Goal: Transaction & Acquisition: Register for event/course

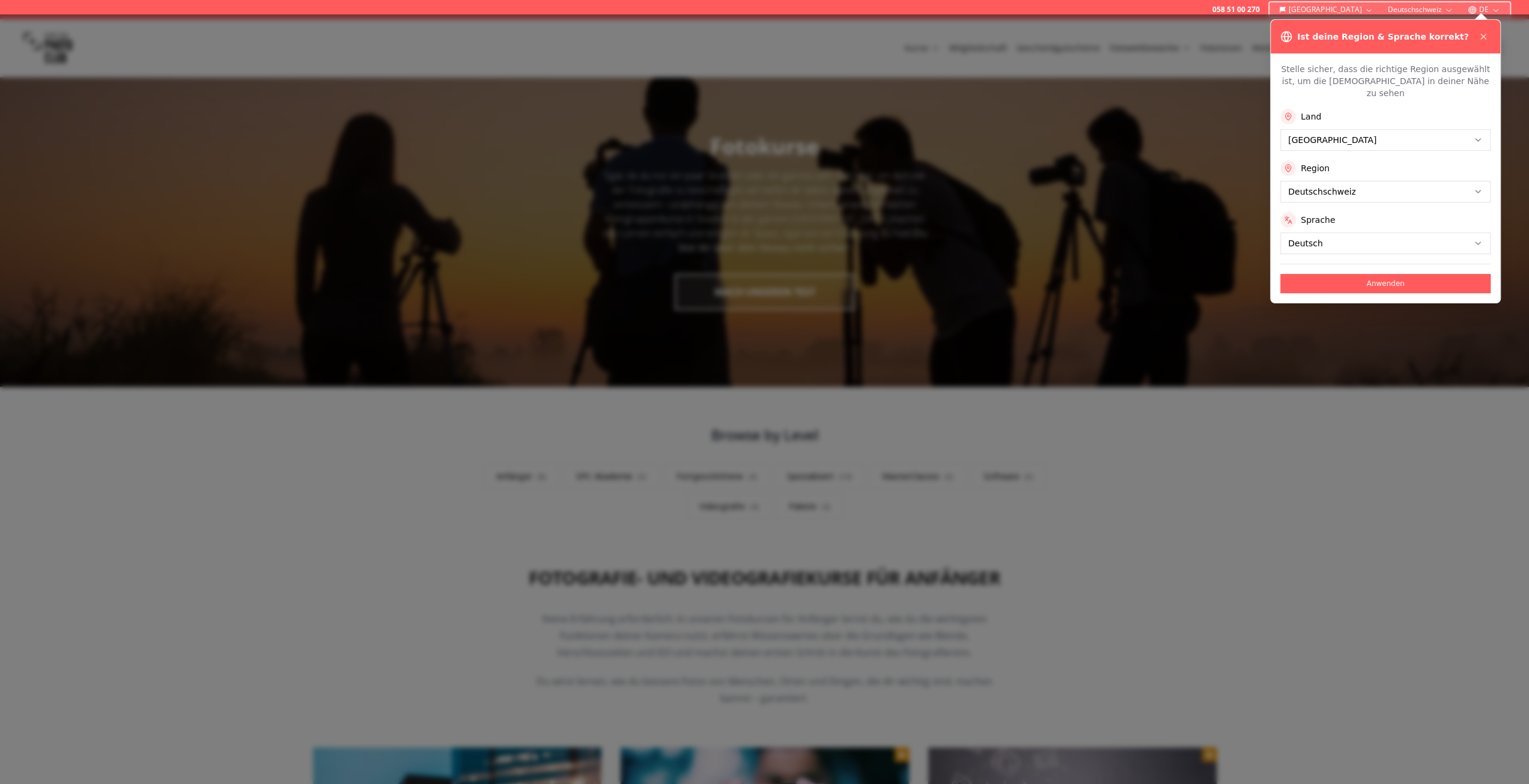
scroll to position [60, 0]
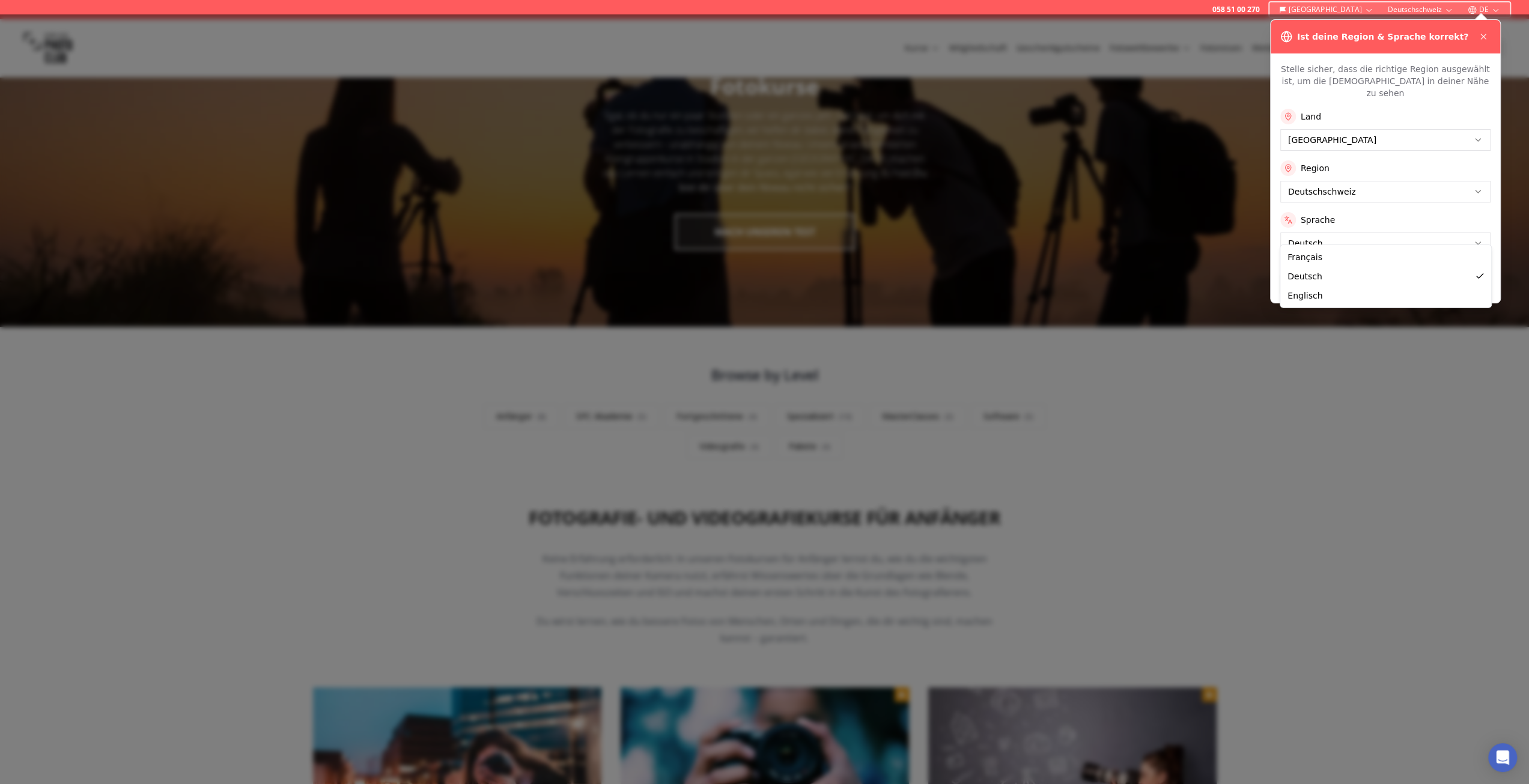
click at [1301, 274] on button "Anwenden" at bounding box center [1385, 283] width 211 height 19
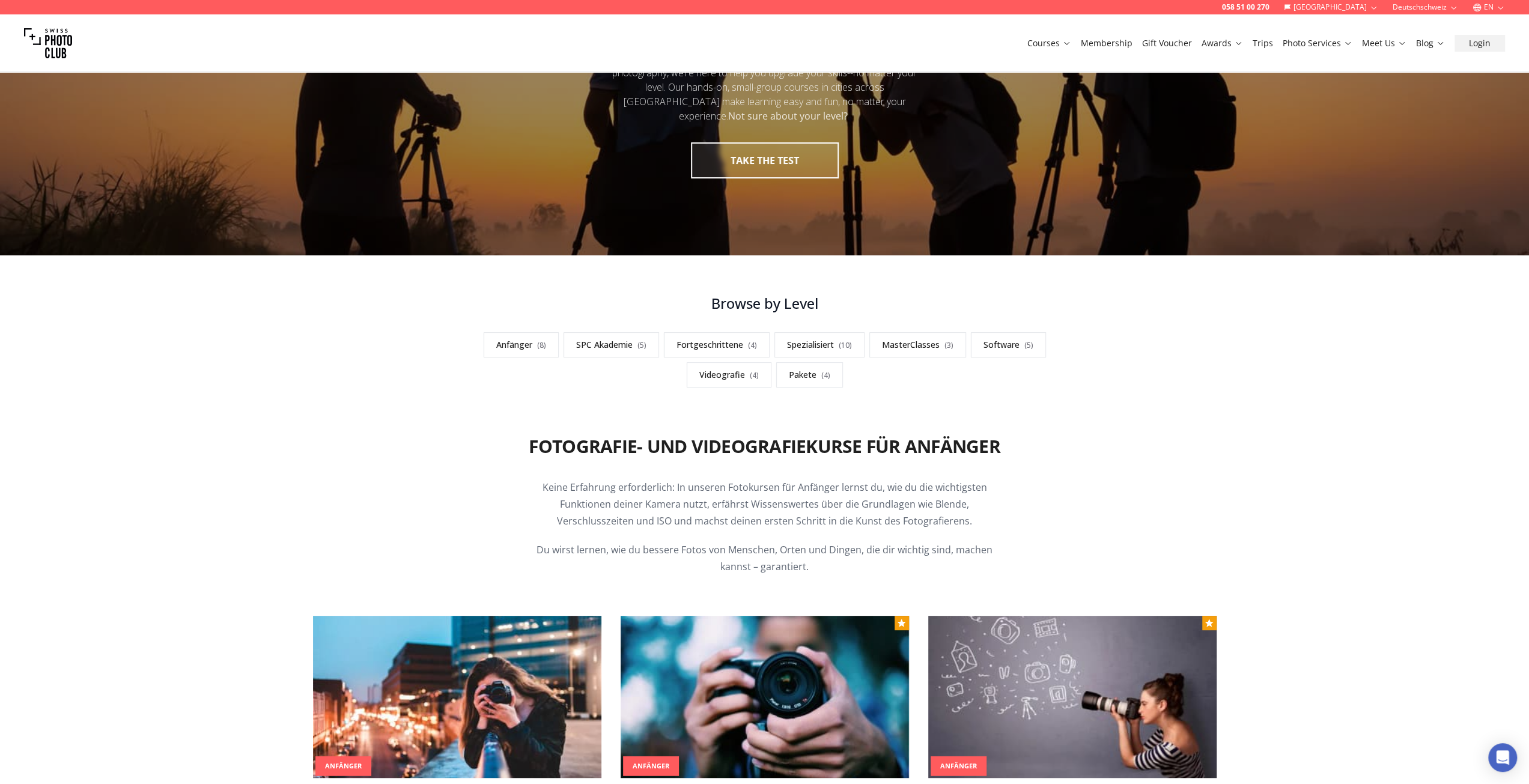
scroll to position [300, 0]
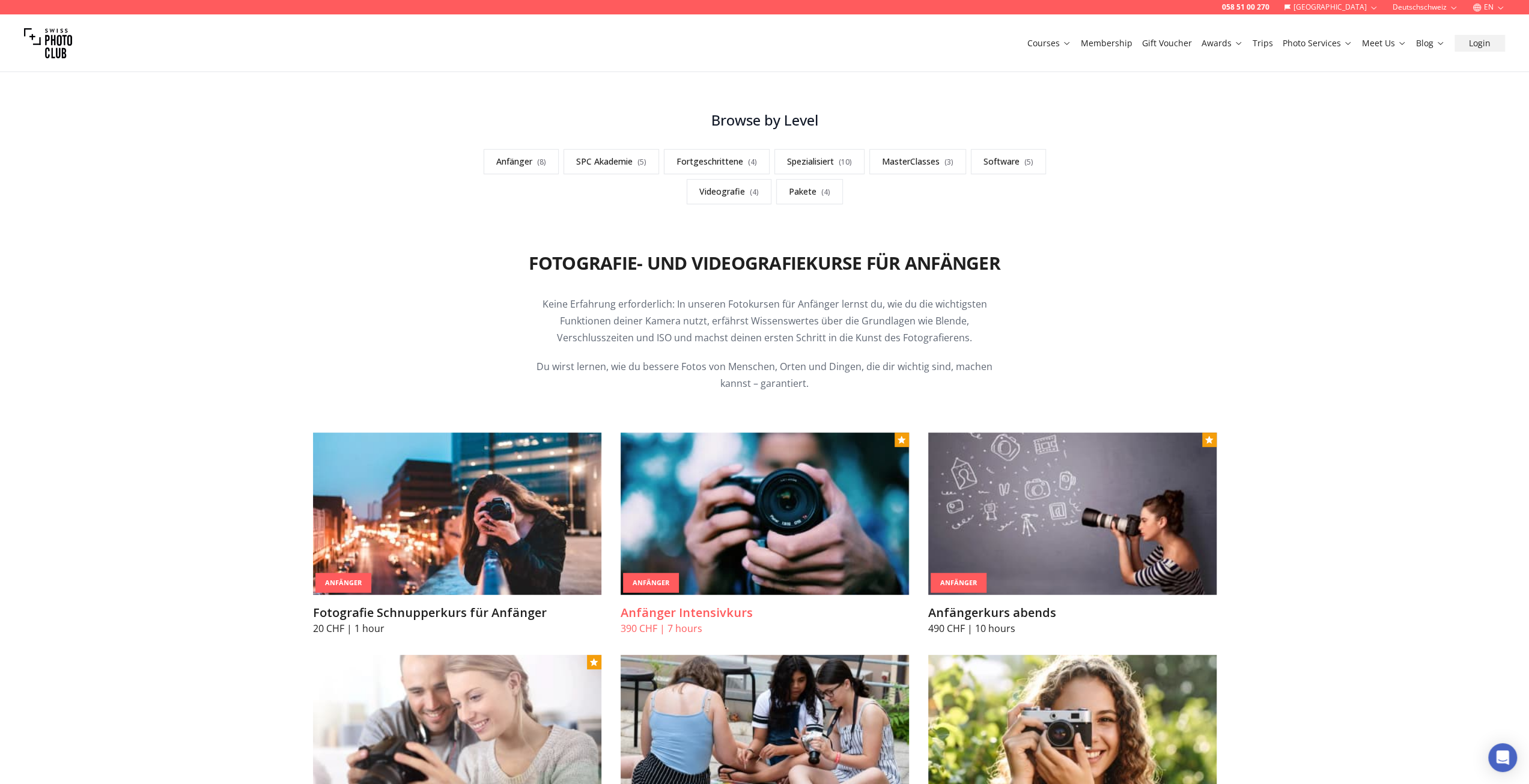
click at [686, 525] on img at bounding box center [765, 513] width 288 height 162
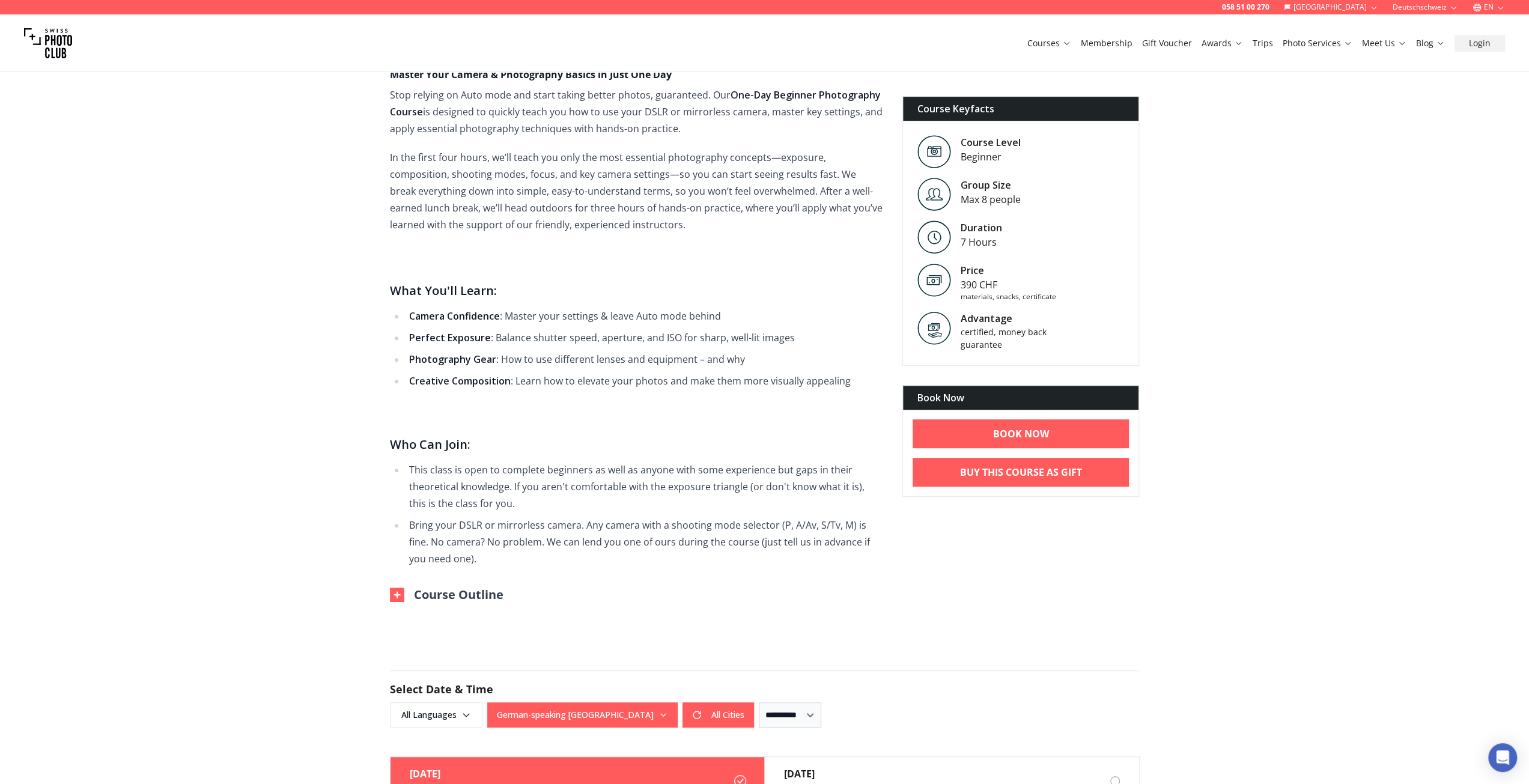
scroll to position [601, 0]
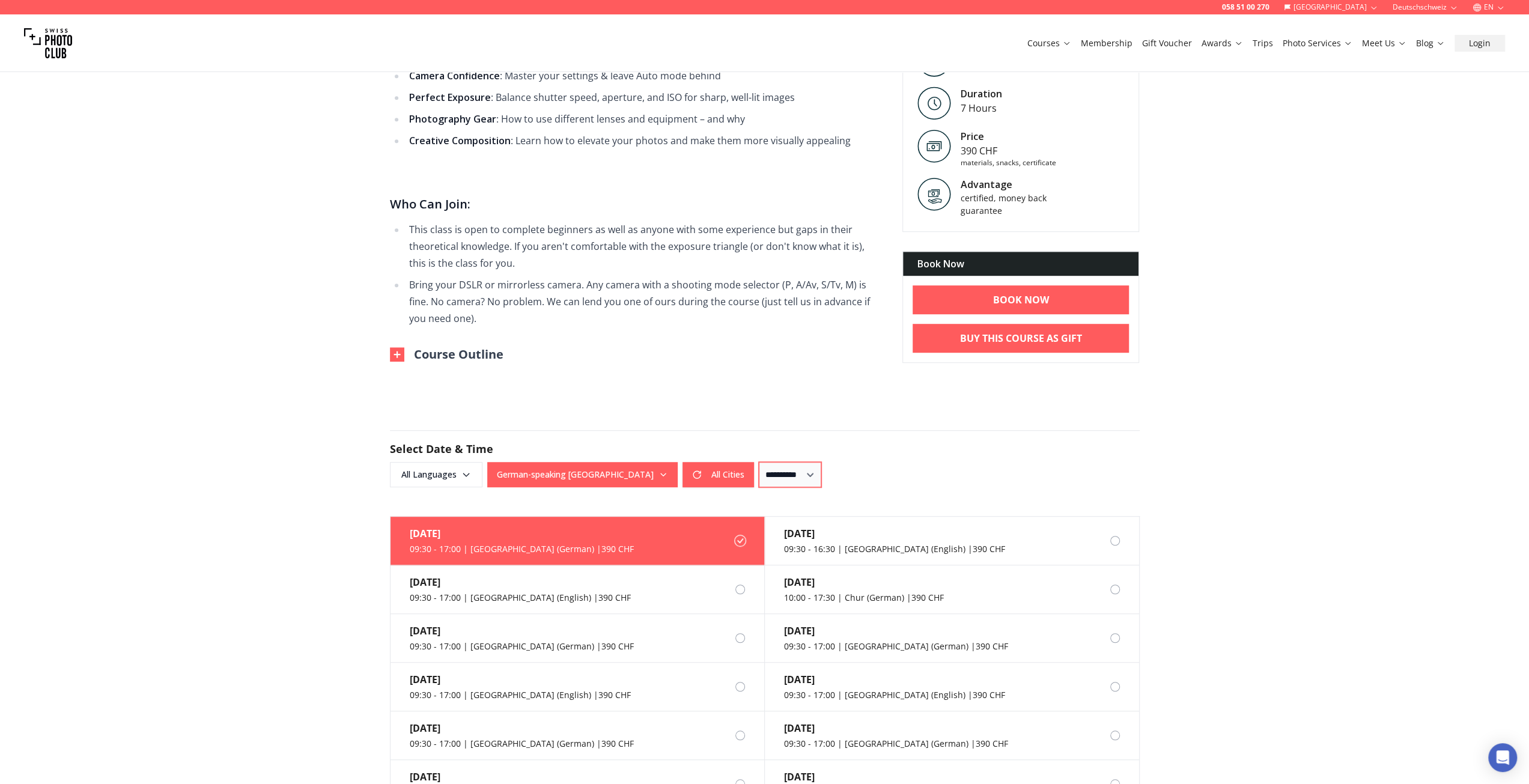
click at [761, 470] on select "**********" at bounding box center [790, 475] width 63 height 25
click at [691, 473] on button "All Cities" at bounding box center [718, 475] width 72 height 25
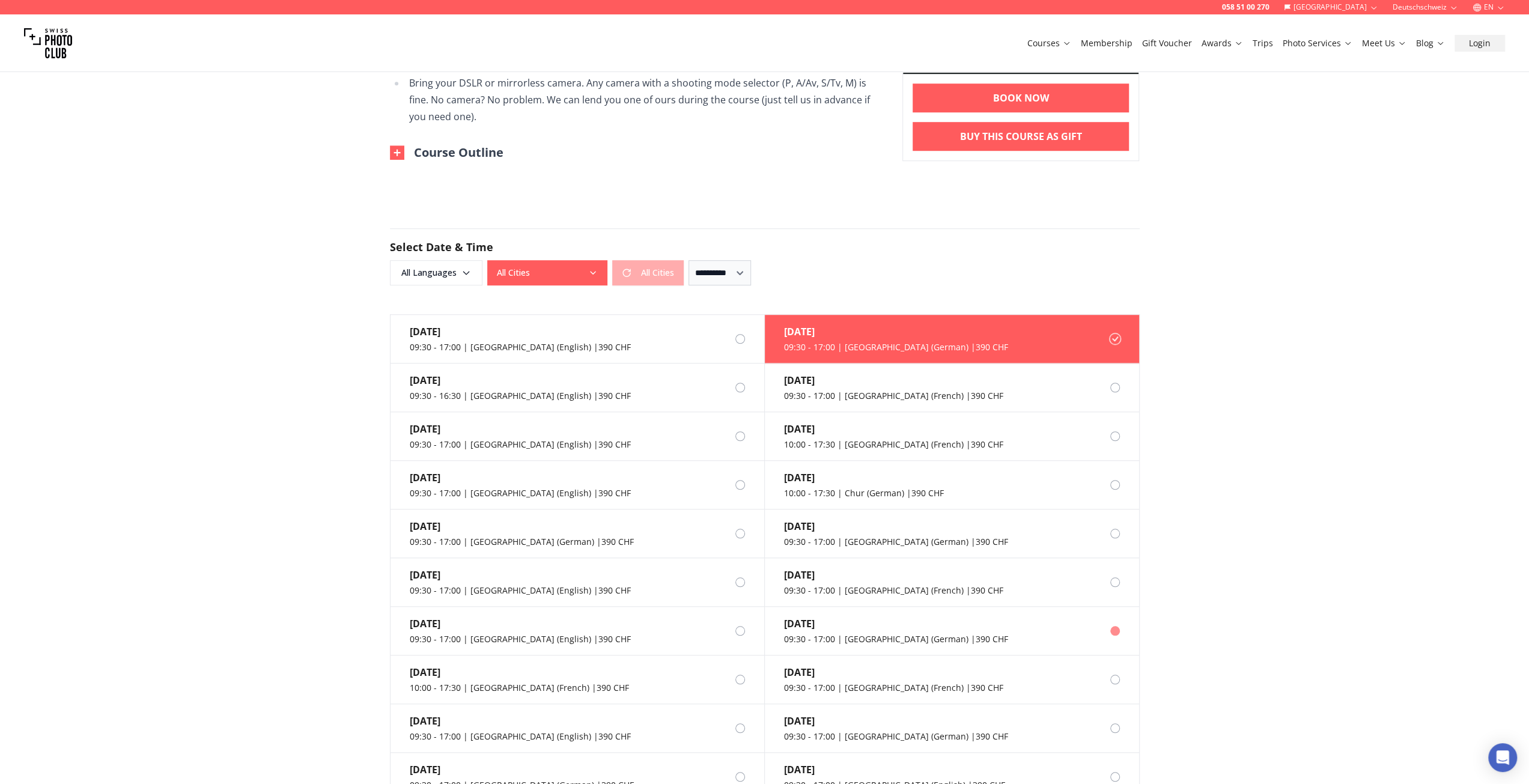
scroll to position [901, 0]
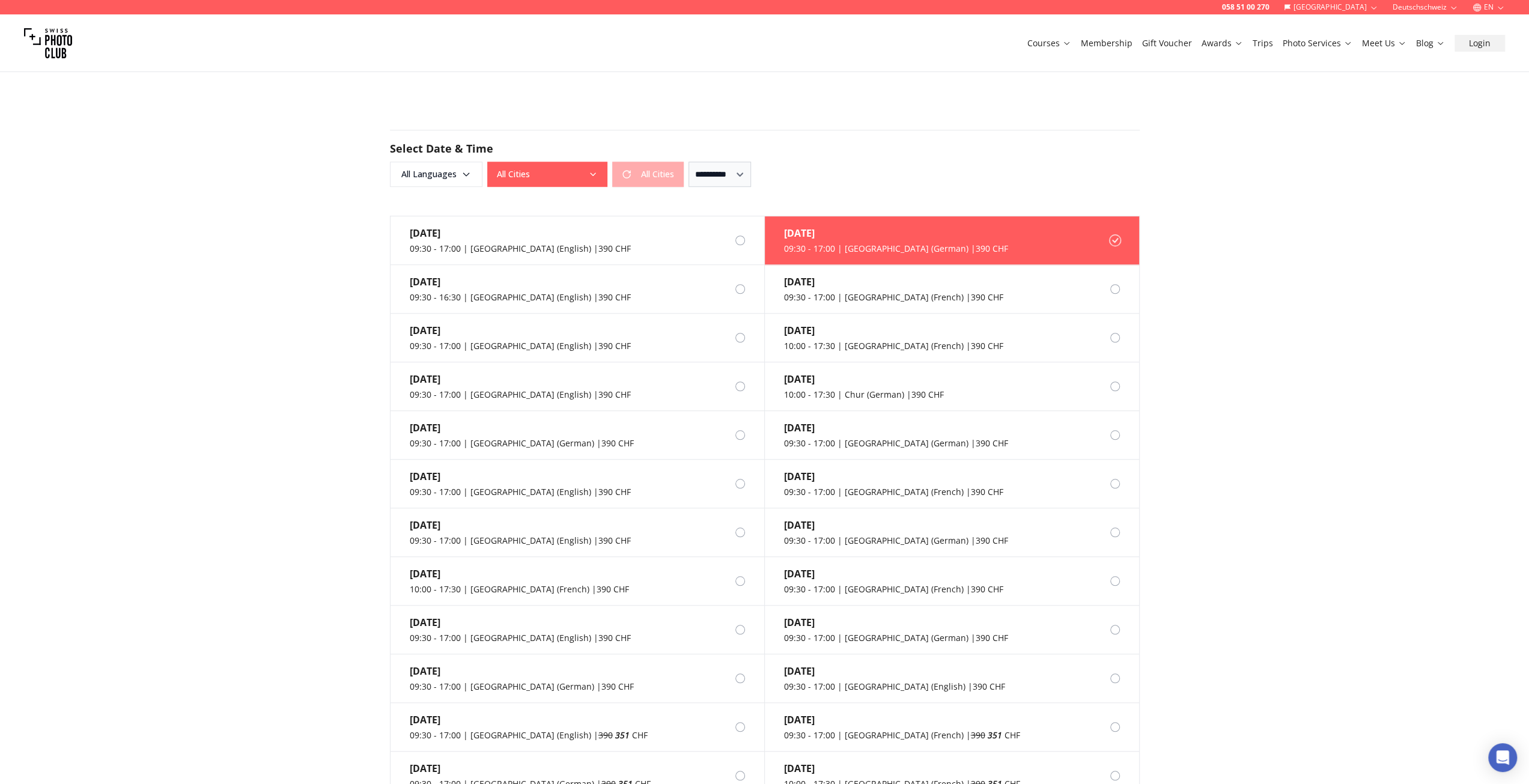
click at [1275, 438] on div "058 51 00 270 [GEOGRAPHIC_DATA] Deutschschweiz EN Courses Membership Gift Vouch…" at bounding box center [764, 555] width 1529 height 2913
click at [654, 175] on div "All Cities All Cities" at bounding box center [586, 174] width 197 height 25
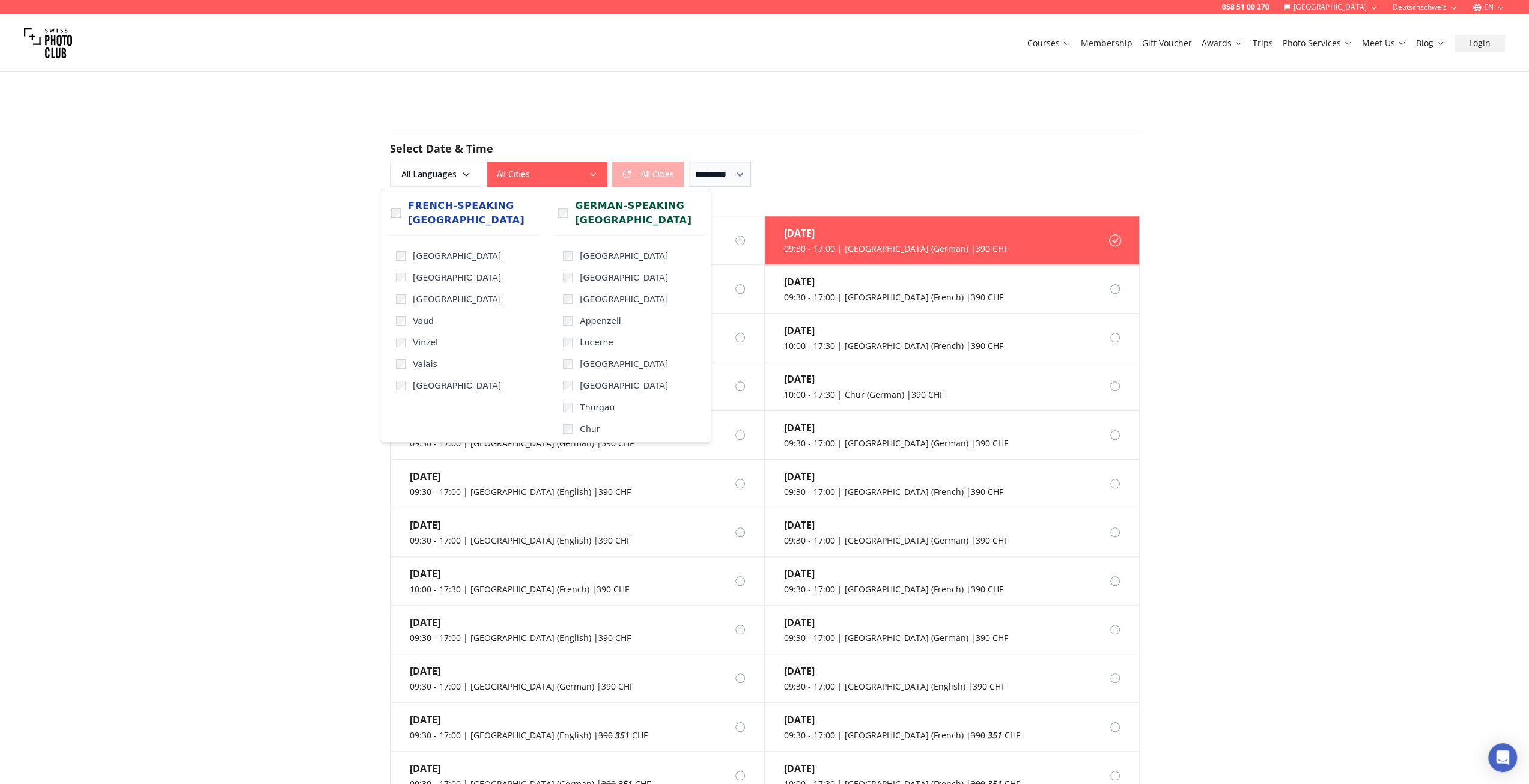
click at [596, 176] on icon "button" at bounding box center [593, 174] width 10 height 10
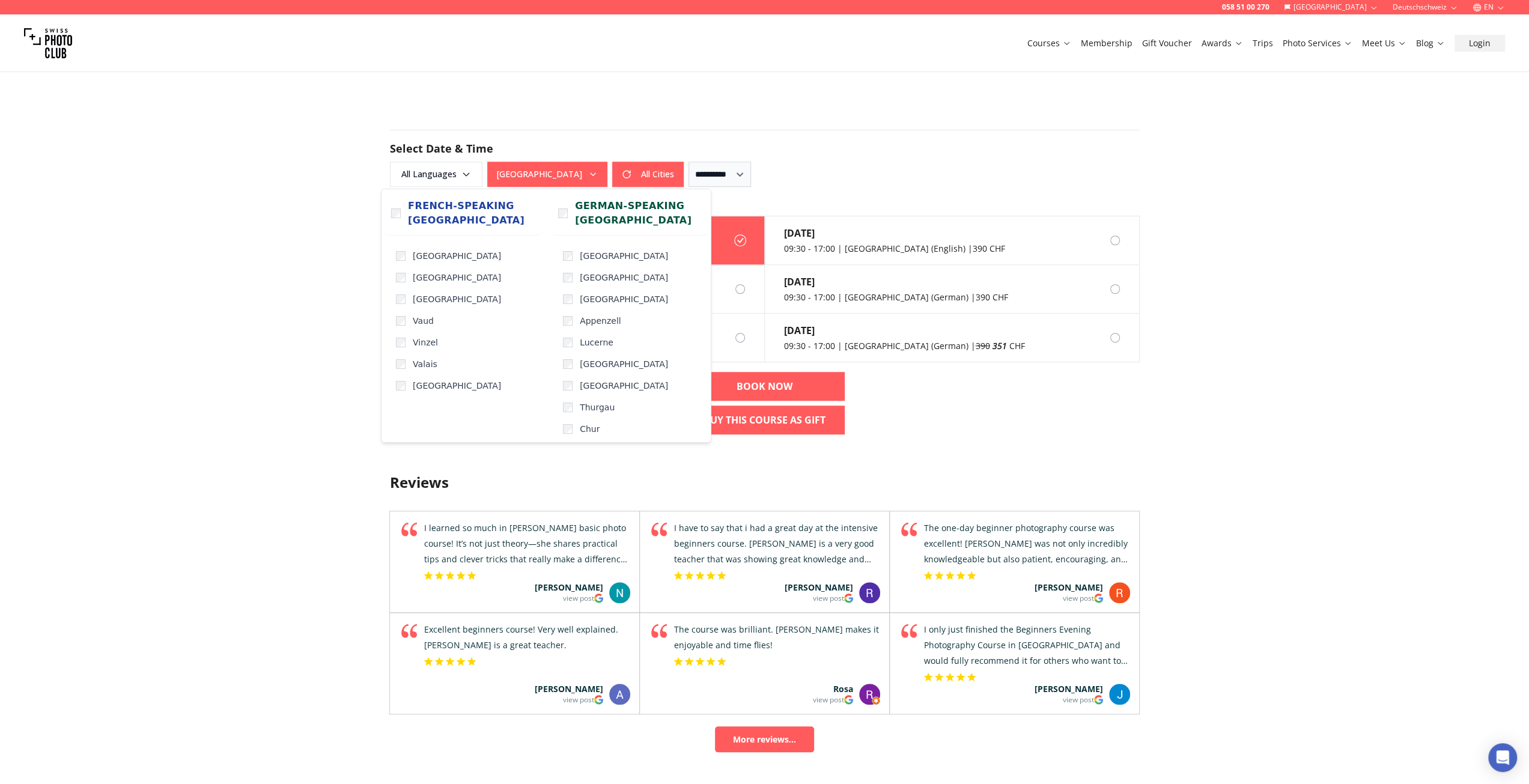
click at [1102, 379] on div "[DATE] 09:30 - 16:30 | [GEOGRAPHIC_DATA] (English) | 390 CHF [DATE] 09:30 - 17:…" at bounding box center [765, 330] width 769 height 229
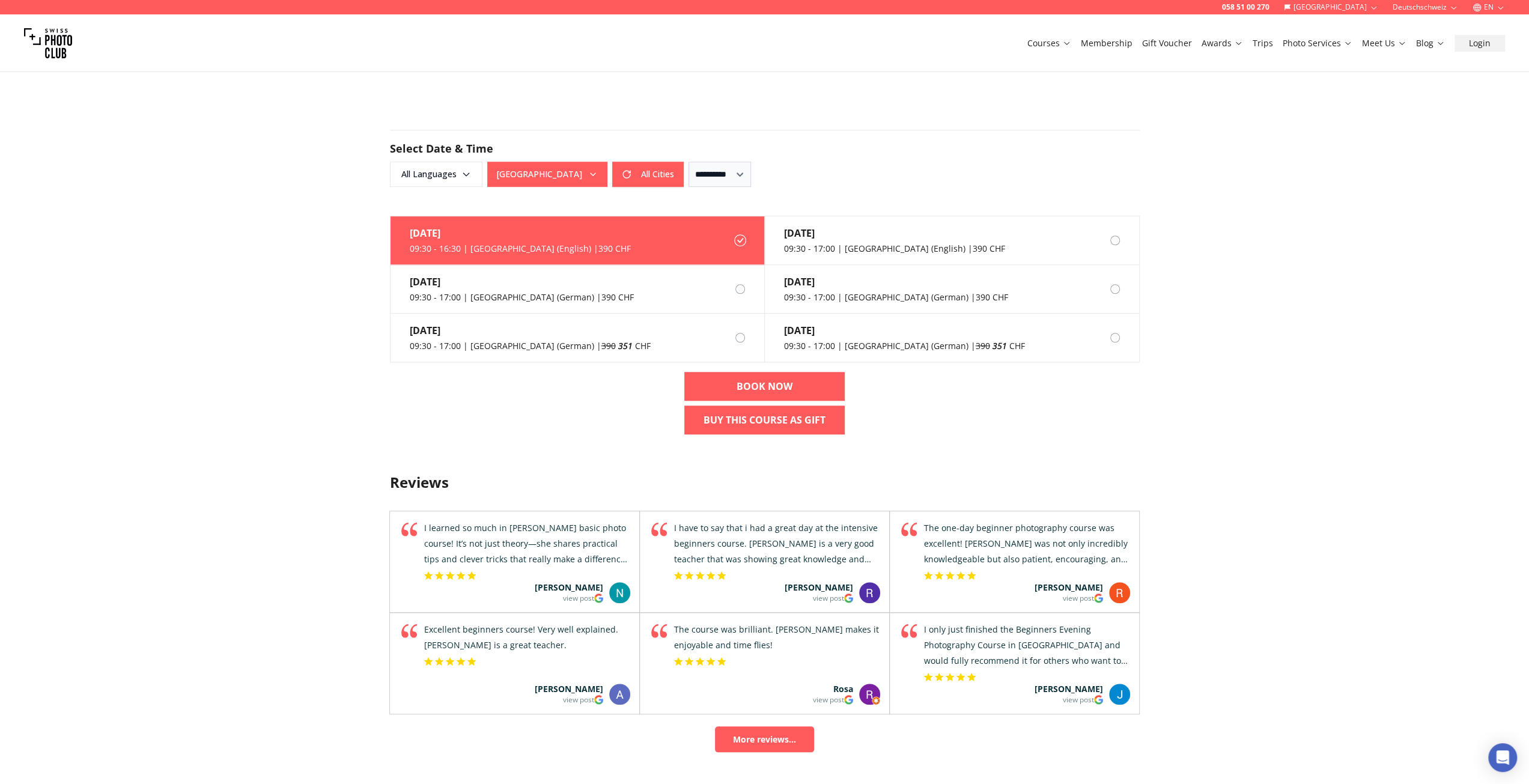
click at [1157, 258] on div "058 51 00 270 [GEOGRAPHIC_DATA] Deutschschweiz EN Courses Membership Gift Vouch…" at bounding box center [764, 288] width 1529 height 2378
click at [819, 238] on div "[DATE]" at bounding box center [894, 233] width 221 height 14
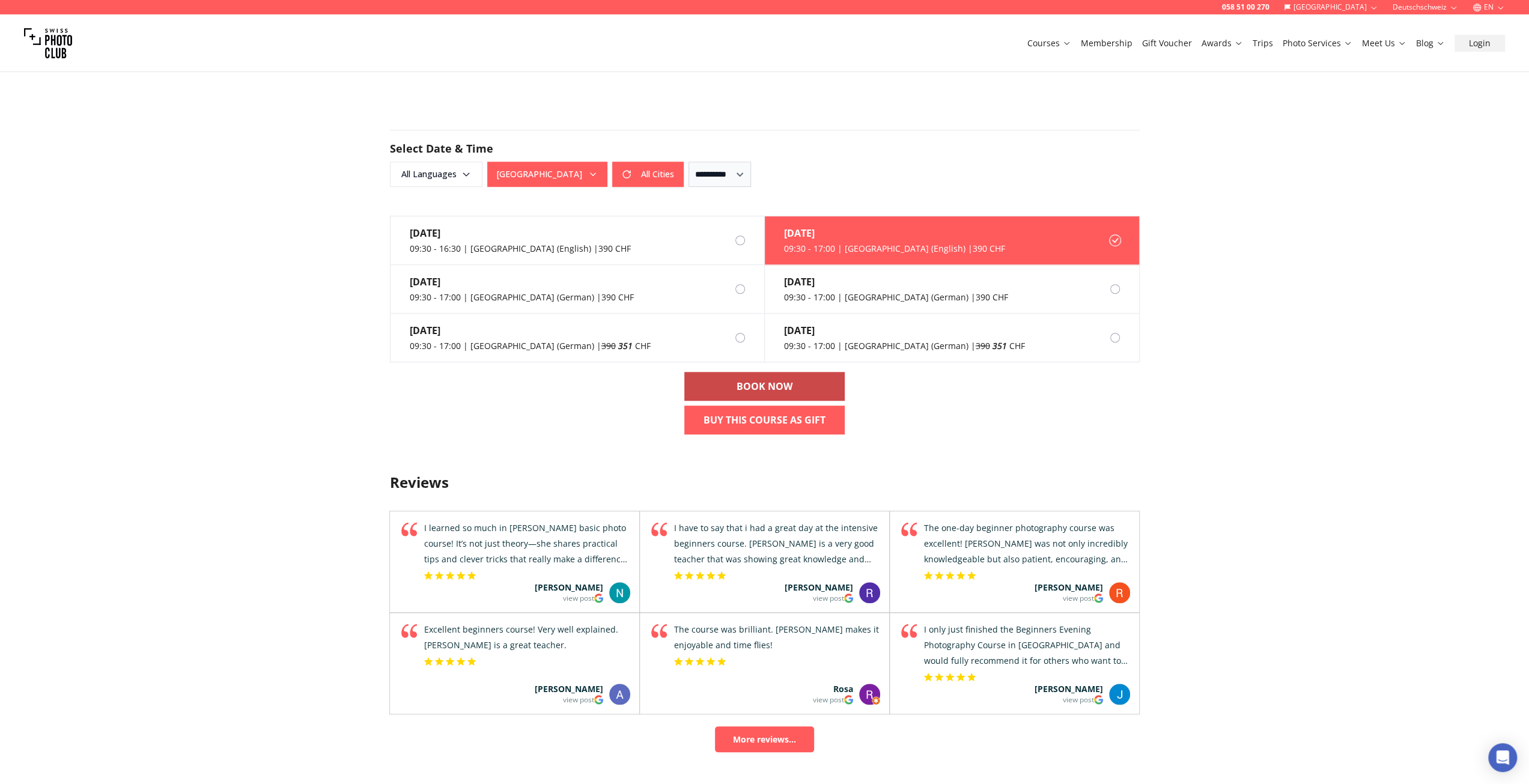
click at [803, 382] on link "BOOK NOW" at bounding box center [765, 387] width 160 height 29
